Goal: Task Accomplishment & Management: Manage account settings

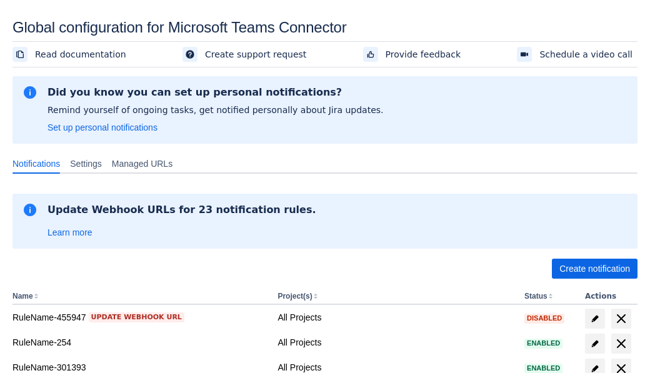
click at [595, 269] on span "Create notification" at bounding box center [595, 269] width 71 height 20
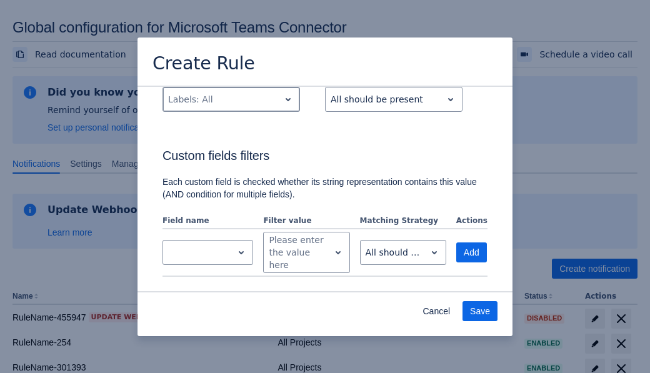
click at [231, 107] on div "Scrollable content" at bounding box center [221, 99] width 106 height 15
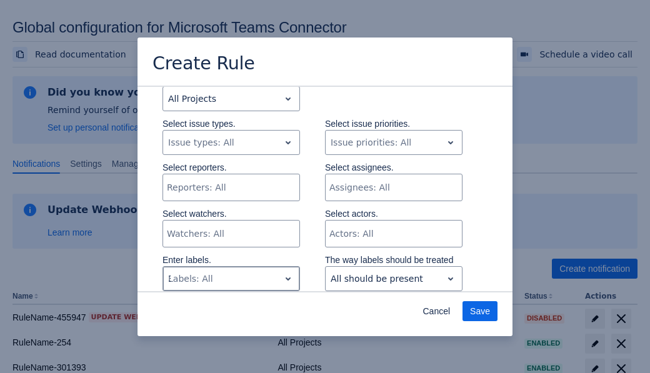
type input "308449_label"
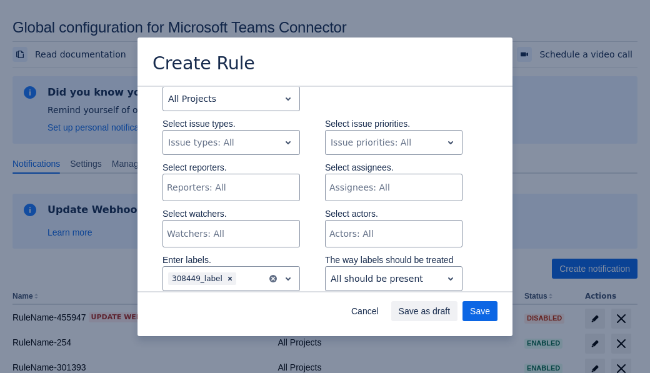
scroll to position [830, 0]
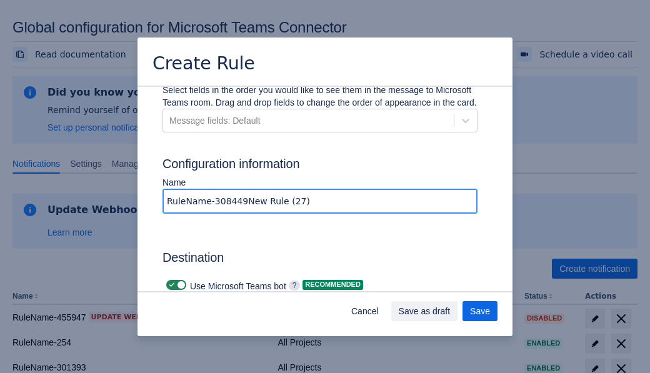
type input "RuleName-308449New Rule (27)"
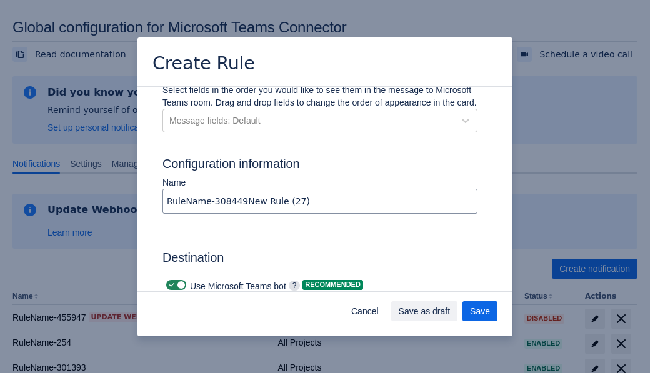
click at [170, 280] on span "Scrollable content" at bounding box center [172, 285] width 10 height 10
click at [170, 281] on input "Scrollable content" at bounding box center [170, 285] width 8 height 8
checkbox input "false"
type input "https://prod-74.westus.logic.azure.com:443/workflows/f11e74d8c9ca438c8769757d73…"
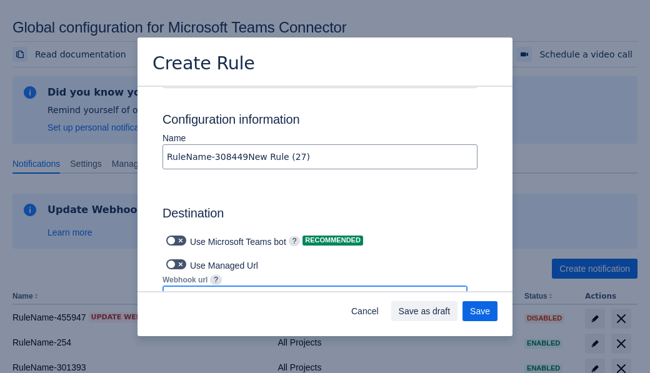
click at [451, 311] on span "Save as draft" at bounding box center [425, 311] width 52 height 20
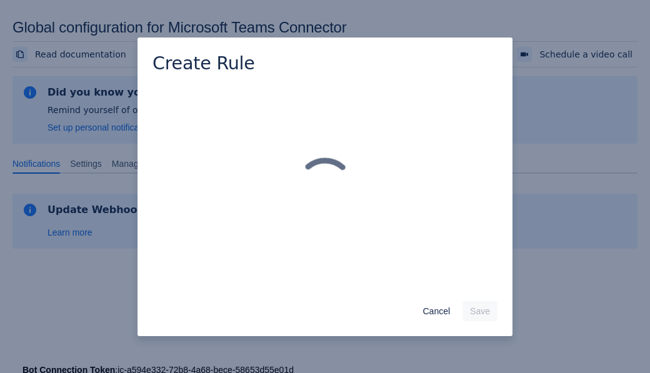
scroll to position [0, 0]
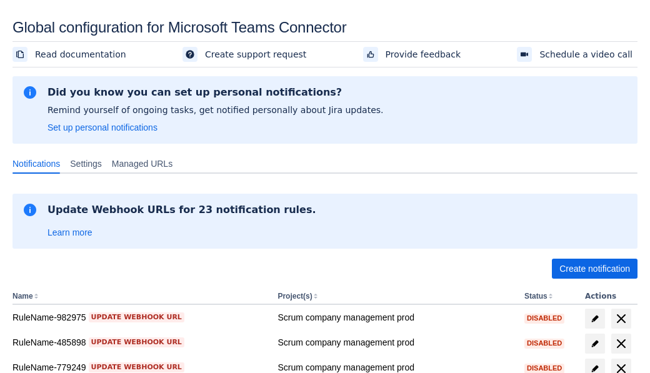
scroll to position [286, 0]
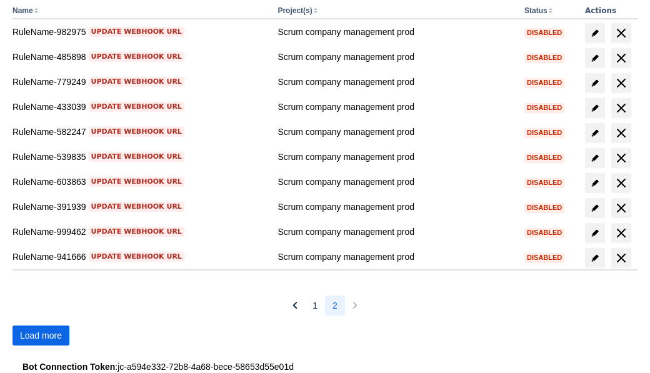
click at [41, 336] on span "Load more" at bounding box center [41, 336] width 42 height 20
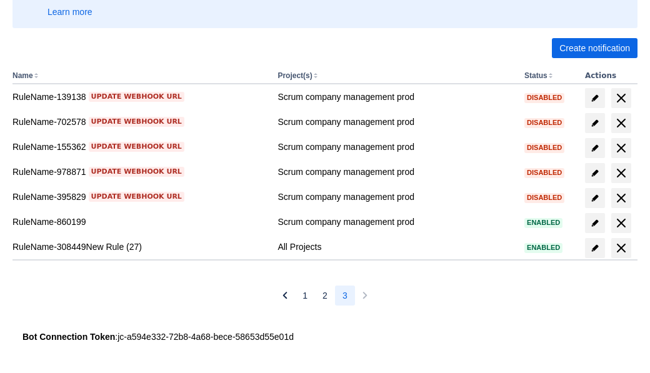
scroll to position [221, 0]
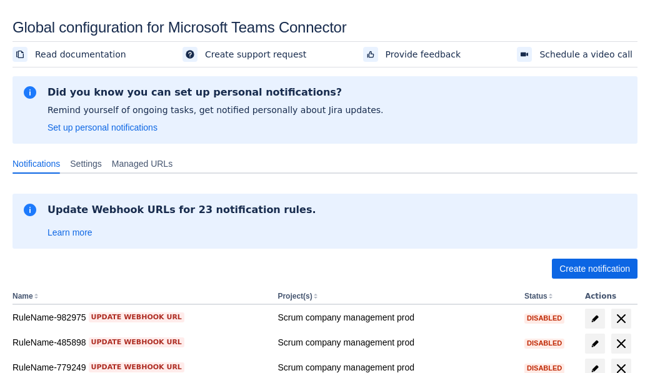
scroll to position [286, 0]
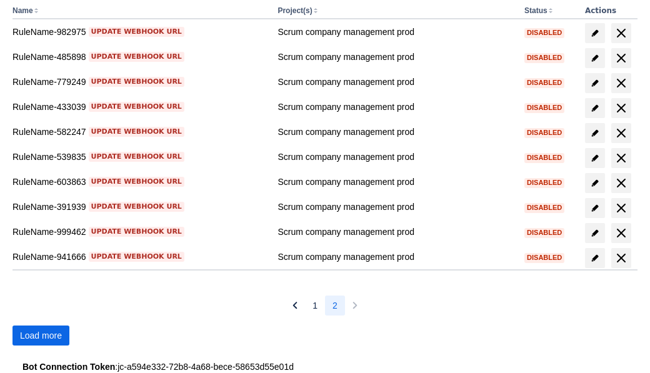
click at [41, 336] on span "Load more" at bounding box center [41, 336] width 42 height 20
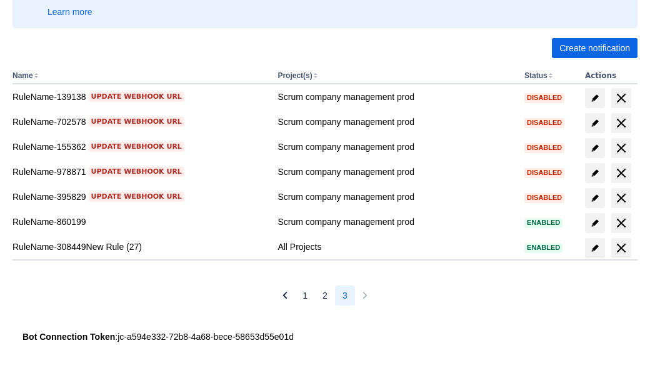
scroll to position [221, 0]
click at [621, 248] on span "delete" at bounding box center [621, 248] width 15 height 15
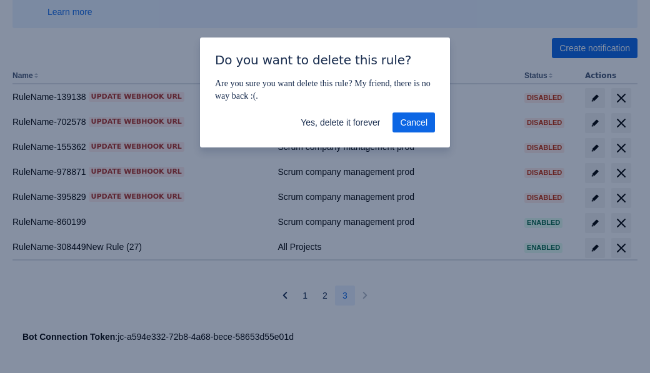
click at [340, 123] on span "Yes, delete it forever" at bounding box center [340, 123] width 79 height 20
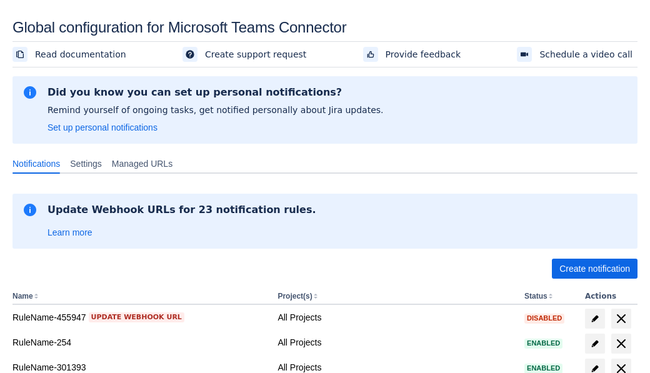
click at [595, 269] on span "Create notification" at bounding box center [595, 269] width 71 height 20
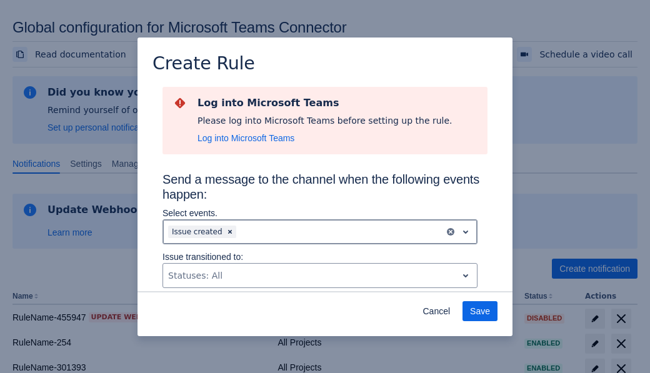
click at [320, 232] on div "Scrollable content" at bounding box center [339, 232] width 201 height 15
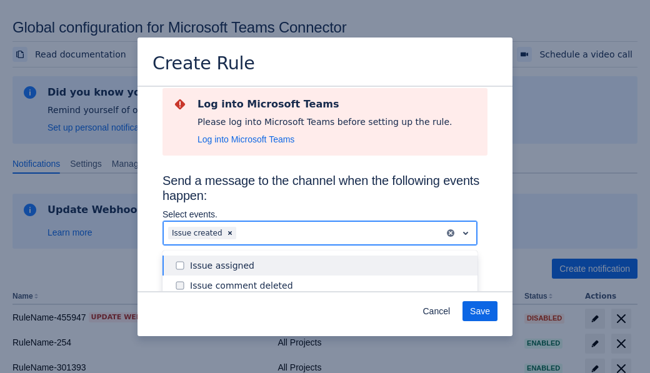
click at [330, 340] on div "Issue created" at bounding box center [330, 346] width 280 height 13
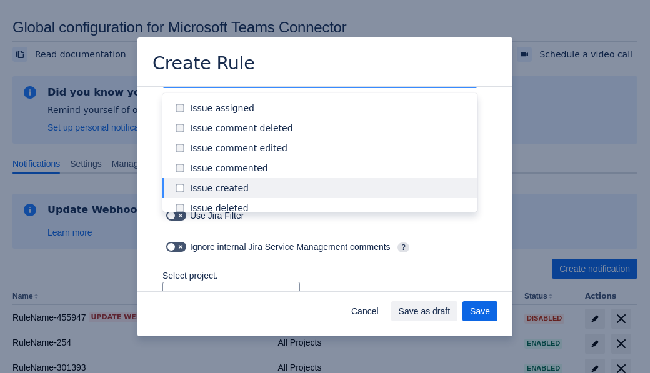
click at [330, 302] on div "Issue updated" at bounding box center [330, 308] width 280 height 13
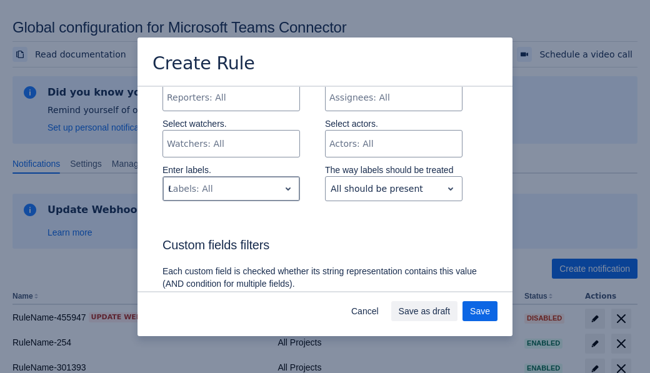
type input "63559_label"
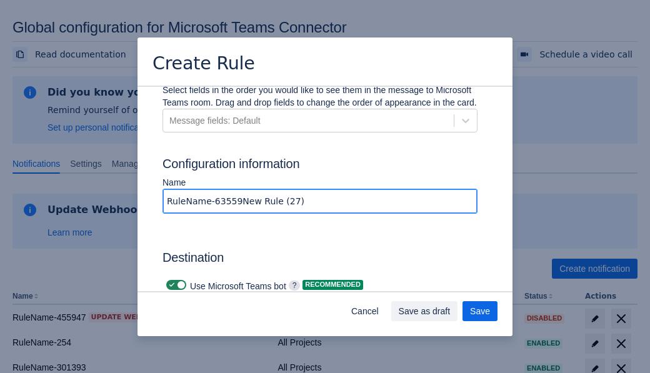
type input "RuleName-63559New Rule (27)"
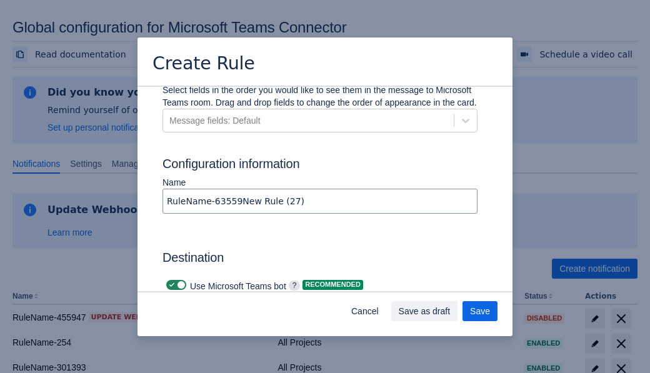
click at [170, 280] on span "Scrollable content" at bounding box center [172, 285] width 10 height 10
click at [170, 281] on input "Scrollable content" at bounding box center [170, 285] width 8 height 8
checkbox input "false"
type input "https://prod-34.westus.logic.azure.com:443/workflows/b225ecea21af403f967199aab2…"
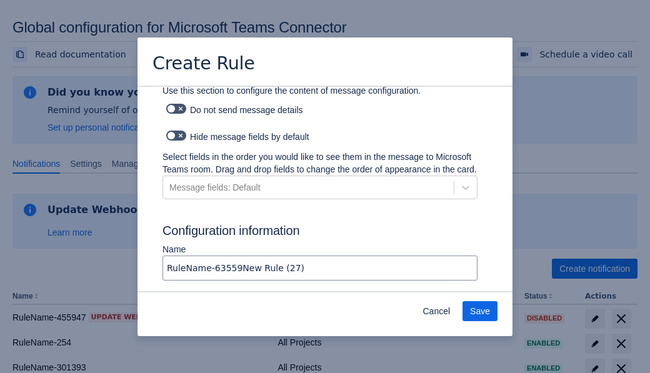
click at [480, 311] on span "Save" at bounding box center [480, 311] width 20 height 20
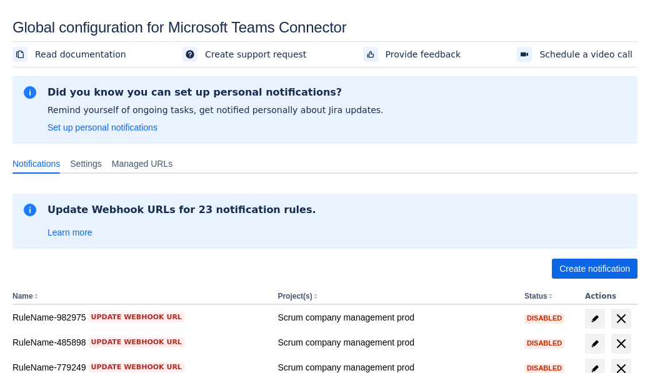
scroll to position [286, 0]
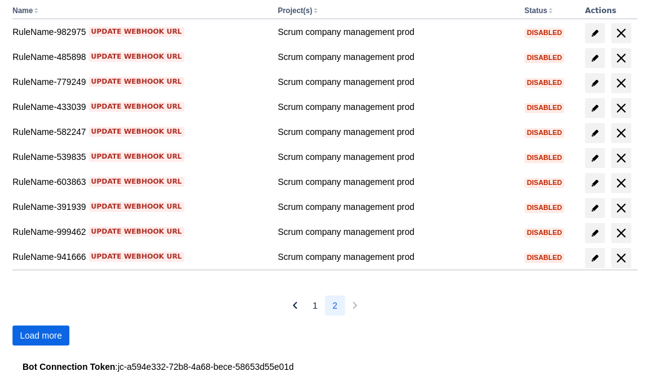
click at [41, 336] on span "Load more" at bounding box center [41, 336] width 42 height 20
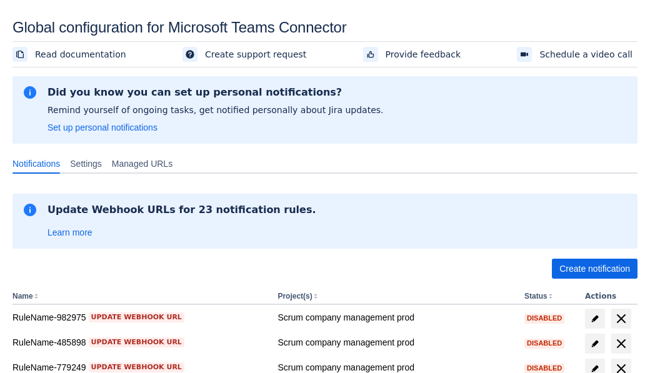
scroll to position [286, 0]
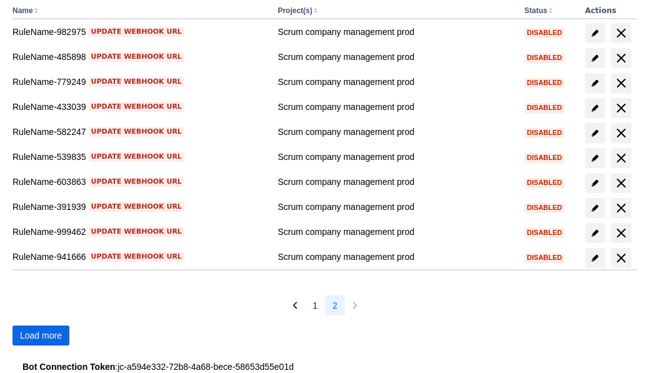
click at [41, 336] on span "Load more" at bounding box center [41, 336] width 42 height 20
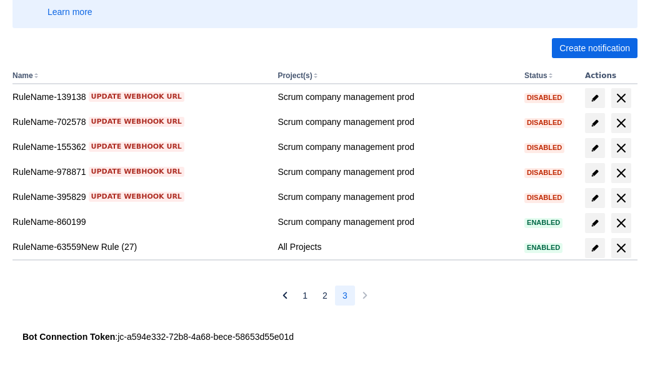
scroll to position [221, 0]
click at [621, 248] on span "delete" at bounding box center [621, 248] width 15 height 15
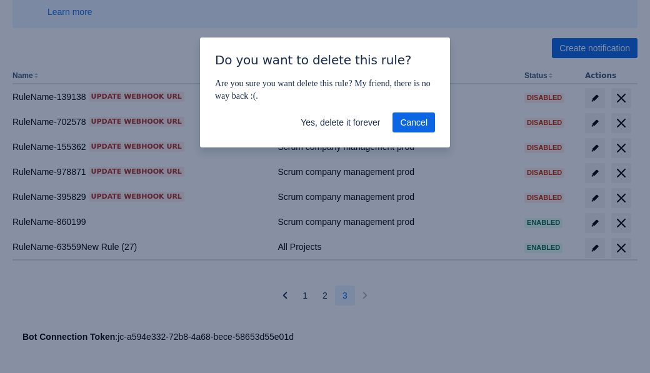
click at [340, 123] on span "Yes, delete it forever" at bounding box center [340, 123] width 79 height 20
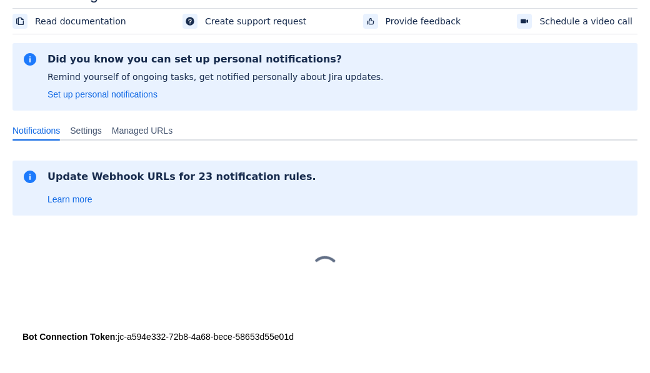
scroll to position [33, 0]
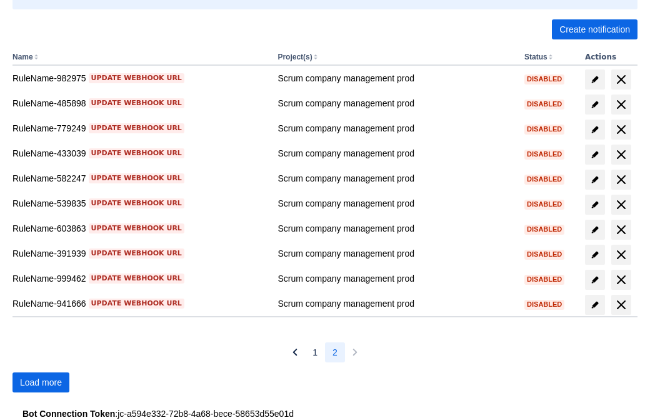
click at [41, 382] on span "Load more" at bounding box center [41, 382] width 42 height 20
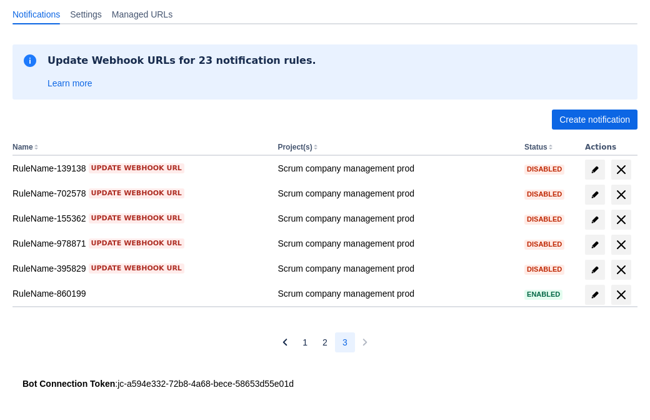
scroll to position [149, 0]
